Goal: Task Accomplishment & Management: Manage account settings

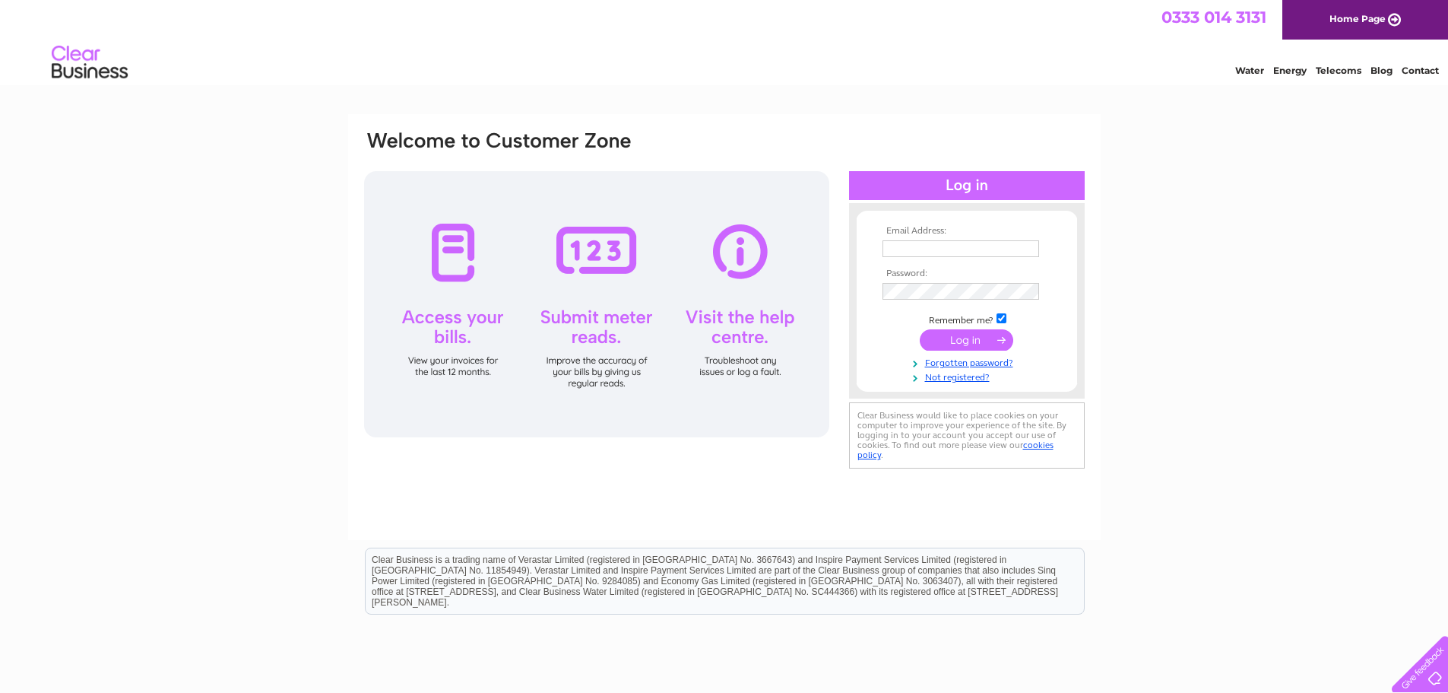
type input "edwardmayestrust@hotmail.co.uk"
click at [973, 337] on input "submit" at bounding box center [967, 339] width 94 height 21
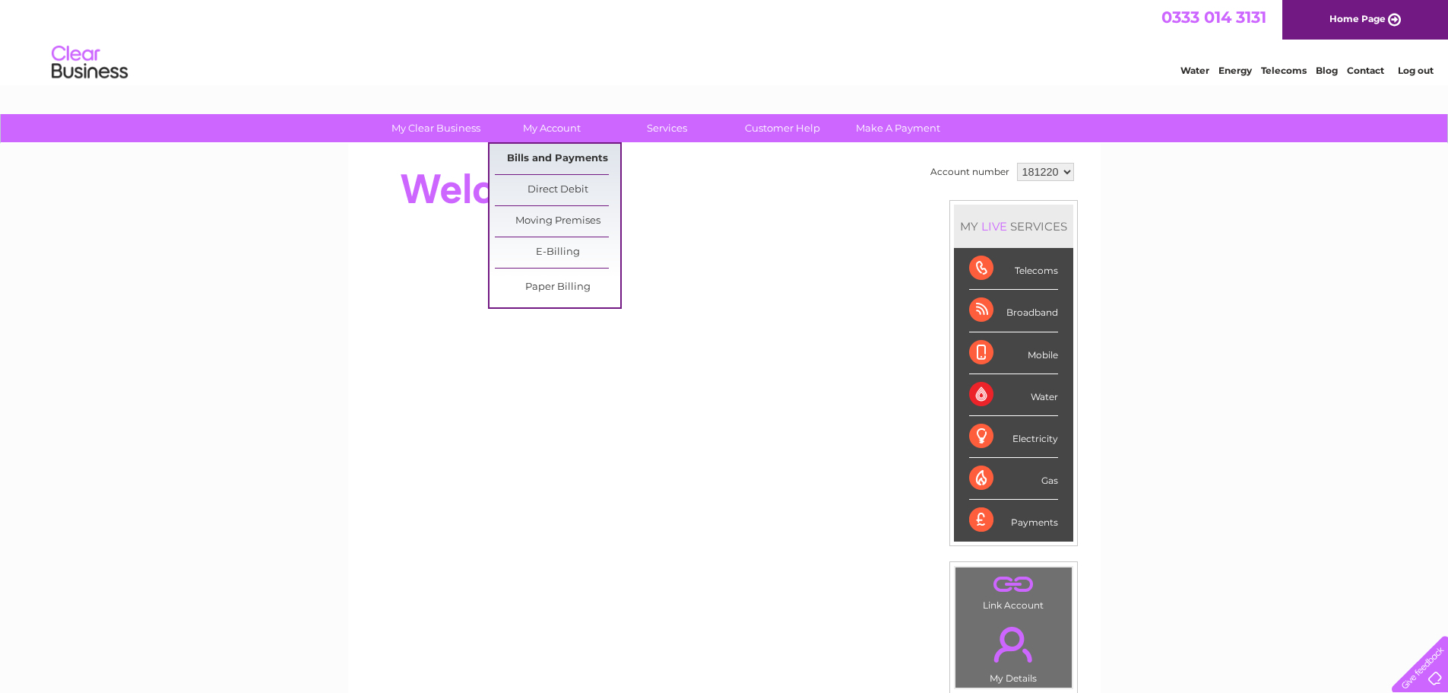
click at [571, 162] on link "Bills and Payments" at bounding box center [557, 159] width 125 height 30
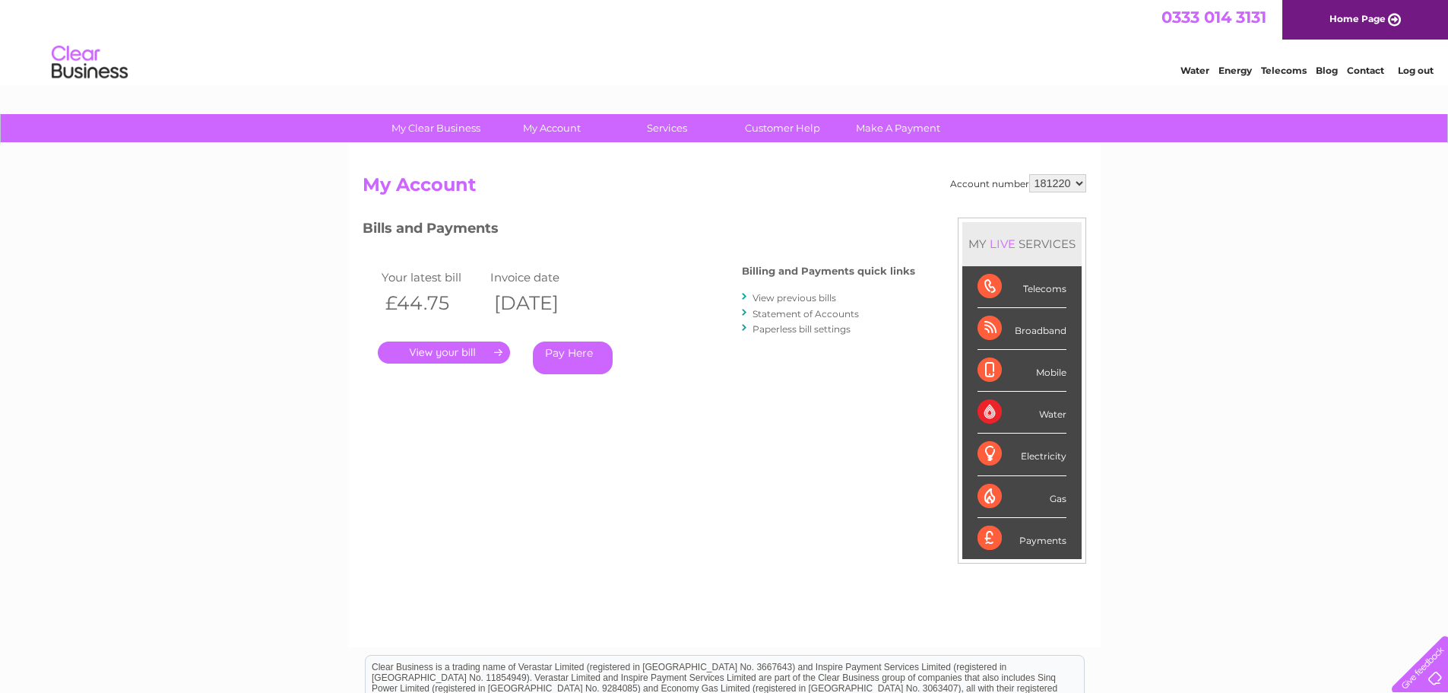
click at [468, 344] on link "." at bounding box center [444, 352] width 132 height 22
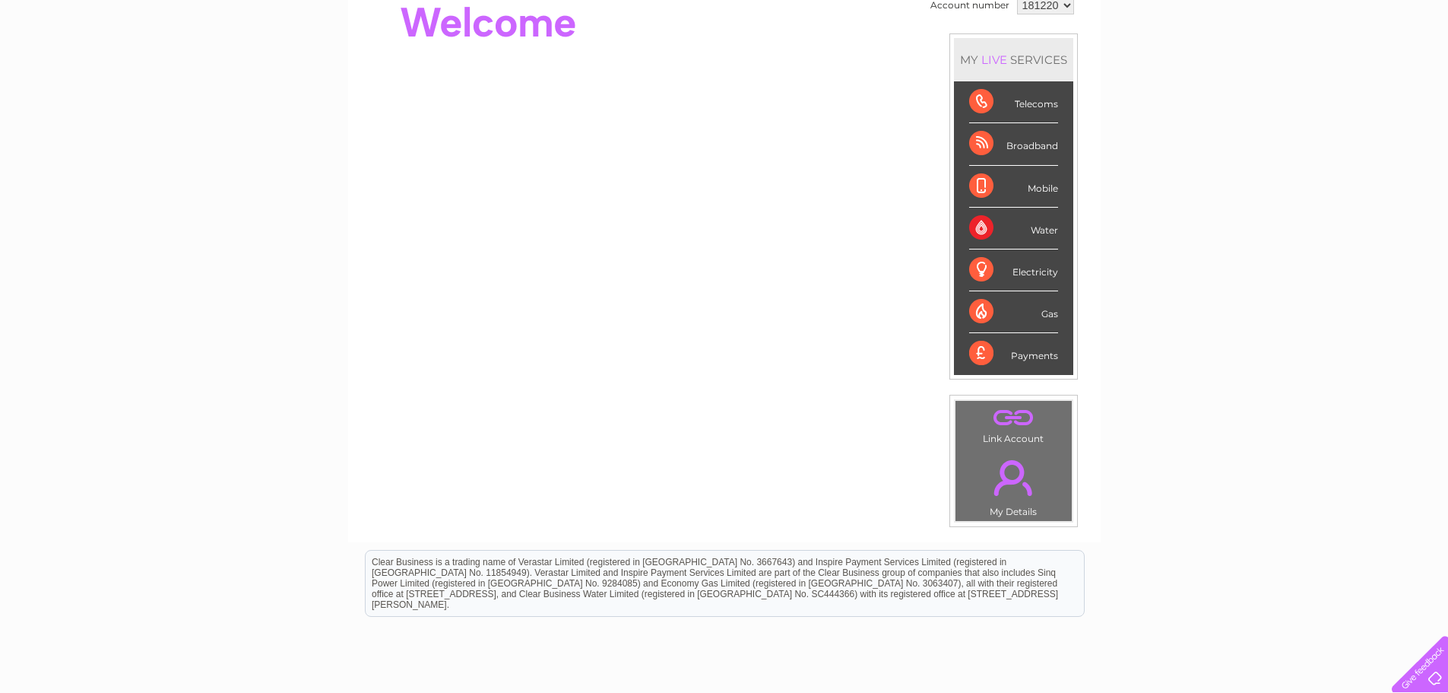
scroll to position [76, 0]
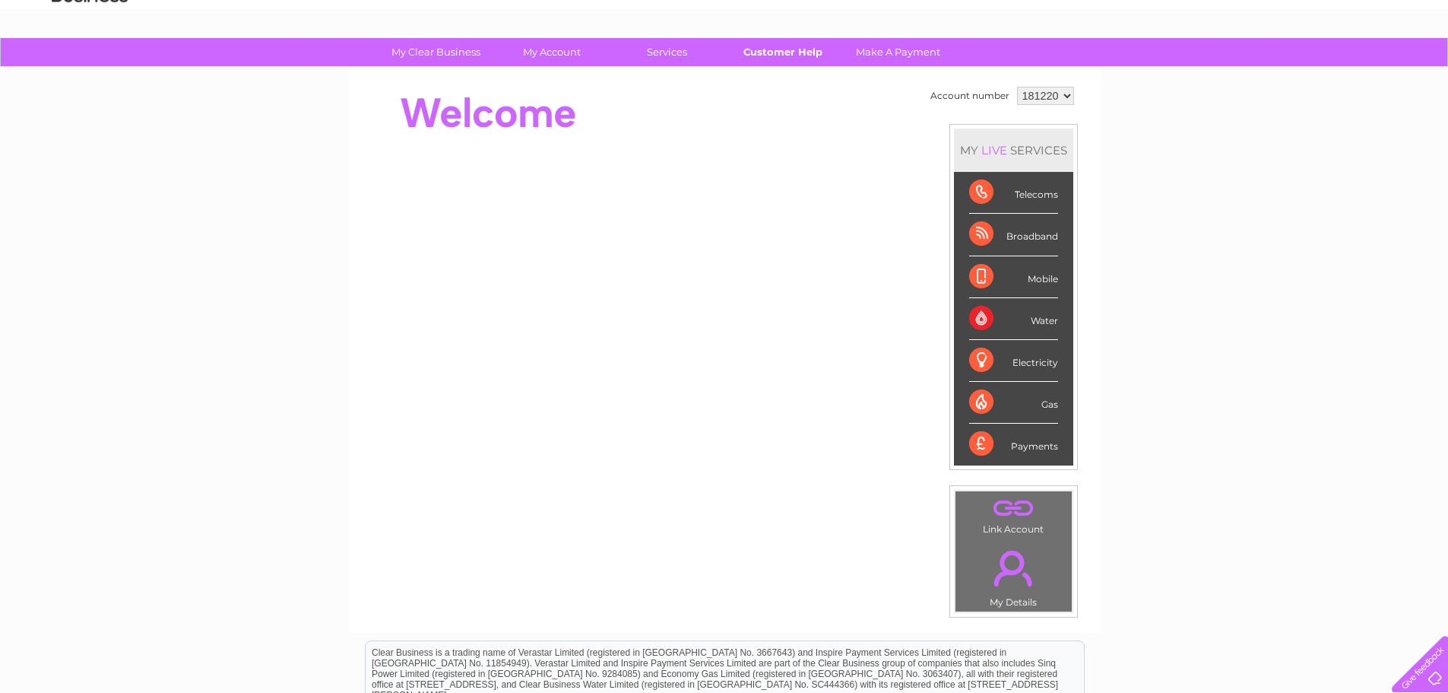
click at [759, 43] on link "Customer Help" at bounding box center [782, 52] width 125 height 28
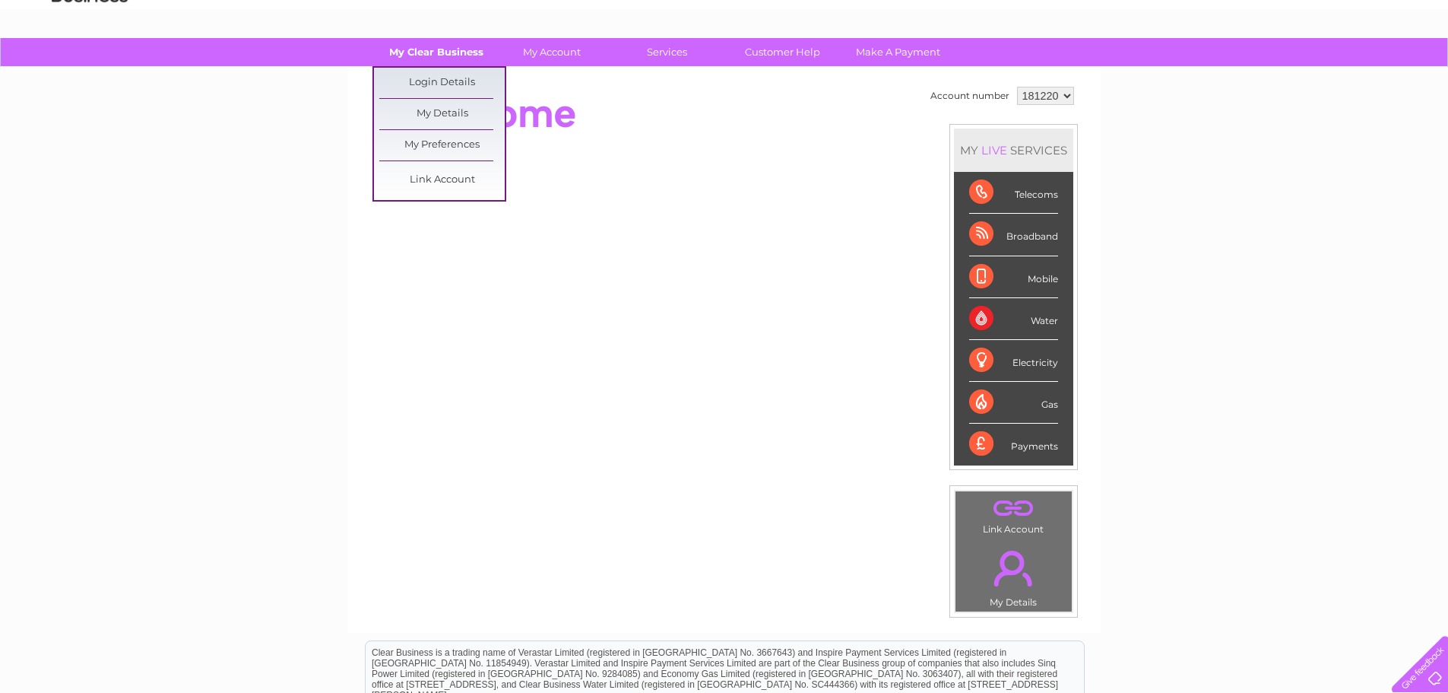
click at [435, 54] on link "My Clear Business" at bounding box center [435, 52] width 125 height 28
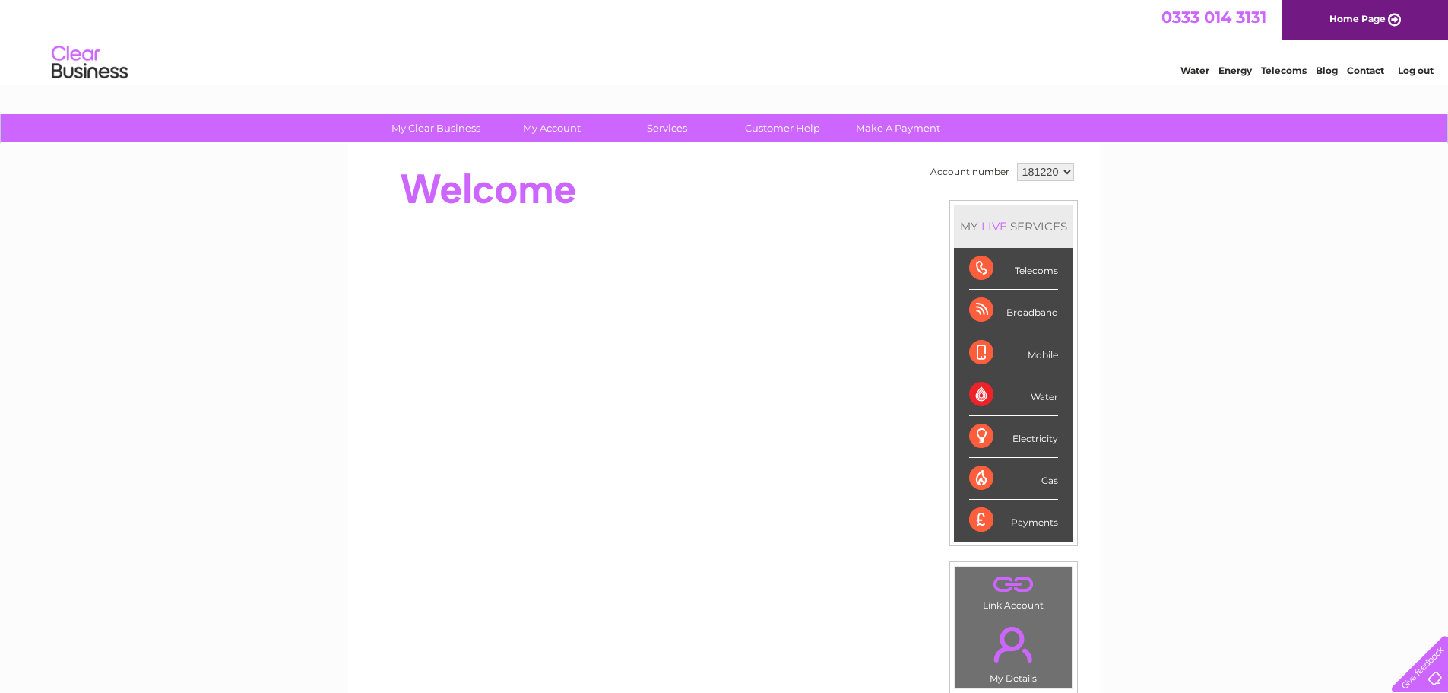
click at [1356, 62] on li "Contact" at bounding box center [1365, 68] width 37 height 15
